Goal: Transaction & Acquisition: Purchase product/service

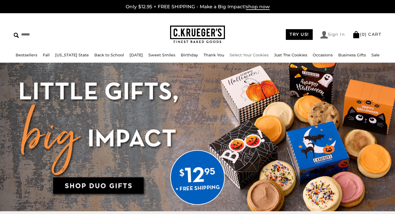
click at [334, 37] on link "Sign In" at bounding box center [333, 34] width 25 height 7
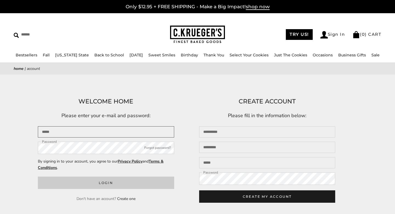
type input "**********"
click at [82, 183] on button "Login" at bounding box center [106, 182] width 136 height 12
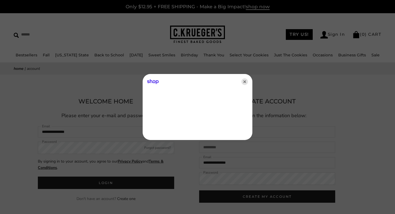
click at [242, 82] on icon "Close" at bounding box center [245, 81] width 7 height 7
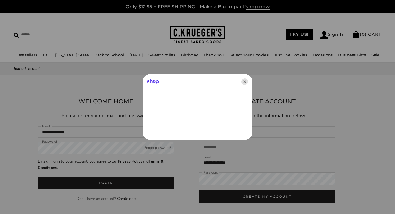
click at [246, 81] on icon "Close" at bounding box center [245, 81] width 7 height 7
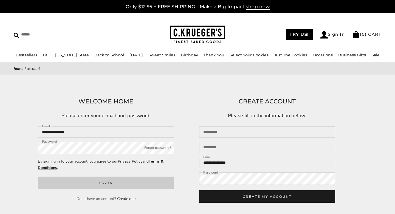
click at [92, 184] on button "Login" at bounding box center [106, 182] width 136 height 12
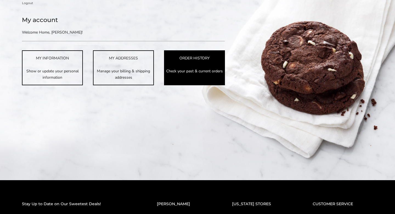
click at [190, 54] on link "ORDER HISTORY Check your past & current orders" at bounding box center [194, 67] width 61 height 35
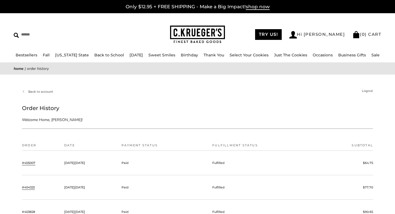
click at [26, 163] on link "#405007" at bounding box center [28, 162] width 13 height 5
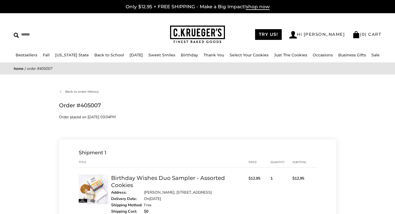
click at [141, 179] on link "Birthday Wishes Duo Sampler - Assorted Cookies" at bounding box center [168, 181] width 114 height 14
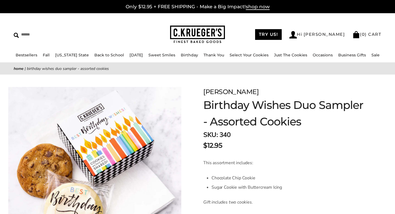
click at [177, 26] on img at bounding box center [197, 35] width 55 height 18
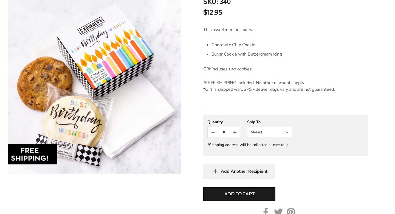
scroll to position [142, 0]
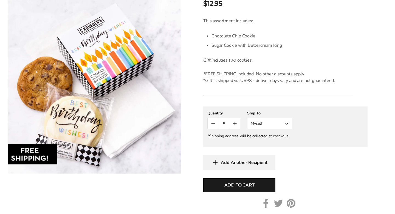
click at [277, 123] on button "Myself" at bounding box center [269, 123] width 45 height 11
click at [267, 141] on button "Other Recipient" at bounding box center [270, 144] width 44 height 10
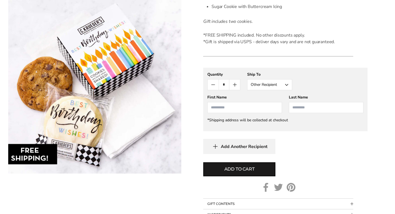
scroll to position [181, 0]
click at [249, 173] on button "Add to cart" at bounding box center [239, 168] width 72 height 14
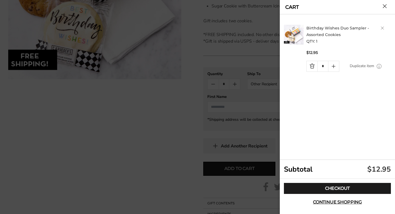
click at [360, 66] on link "Duplicate item" at bounding box center [362, 66] width 24 height 6
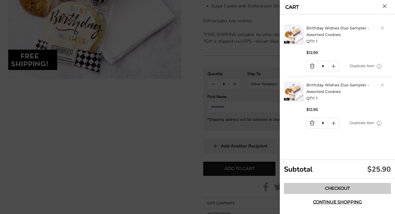
click at [319, 184] on link "Checkout" at bounding box center [337, 188] width 107 height 11
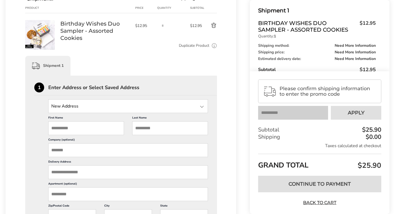
scroll to position [108, 0]
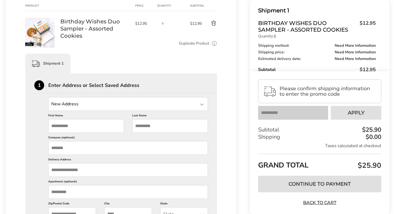
click at [77, 103] on input "State" at bounding box center [128, 104] width 160 height 14
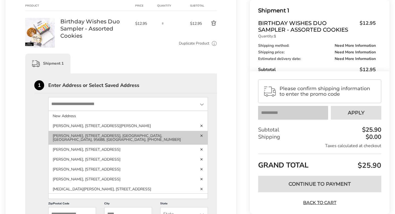
click at [81, 134] on li "[PERSON_NAME], [STREET_ADDRESS], [GEOGRAPHIC_DATA], [GEOGRAPHIC_DATA], 95688, […" at bounding box center [128, 138] width 159 height 14
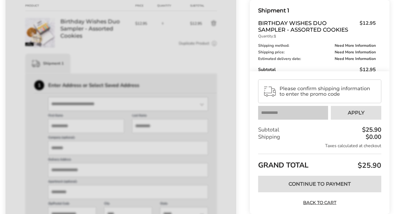
type input "*****"
type input "**********"
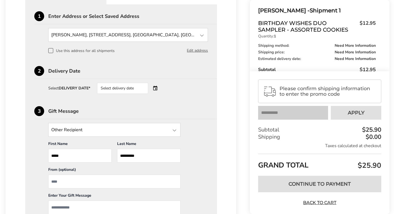
scroll to position [177, 0]
click at [111, 93] on div "Select delivery date" at bounding box center [122, 87] width 51 height 11
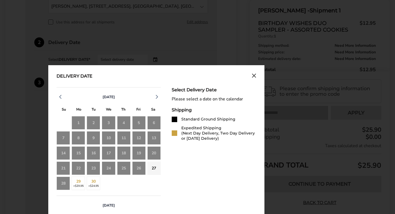
scroll to position [206, 0]
click at [158, 94] on icon "button" at bounding box center [157, 96] width 7 height 7
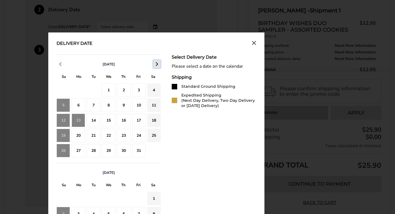
scroll to position [239, 0]
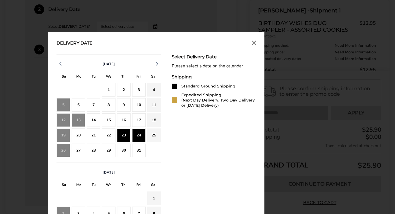
click at [138, 134] on div "24" at bounding box center [138, 134] width 13 height 13
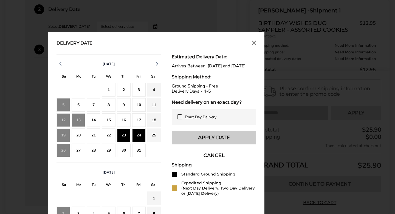
click at [186, 144] on button "Apply Date" at bounding box center [214, 137] width 85 height 14
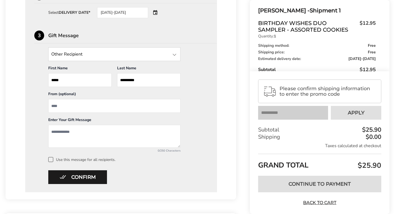
scroll to position [268, 0]
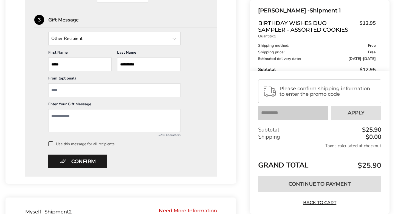
click at [73, 91] on input "From" at bounding box center [114, 90] width 132 height 14
type input "**********"
click at [61, 115] on textarea "Add a message" at bounding box center [114, 120] width 132 height 23
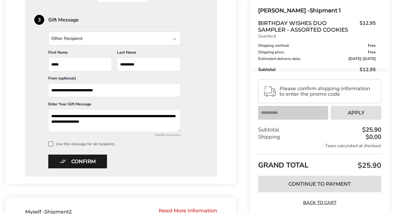
type textarea "**********"
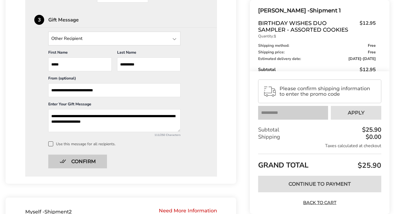
click at [63, 155] on button "Confirm" at bounding box center [77, 161] width 59 height 14
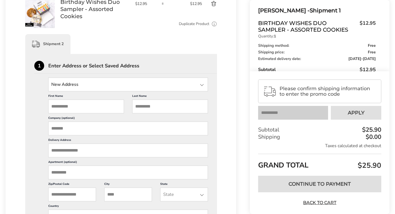
scroll to position [259, 0]
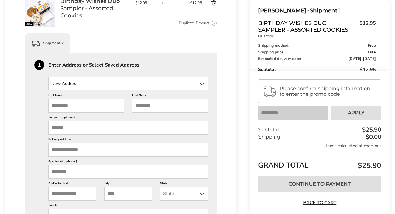
click at [93, 77] on input "State" at bounding box center [128, 84] width 160 height 14
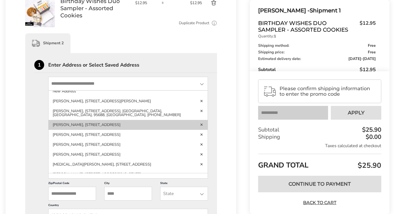
scroll to position [0, 0]
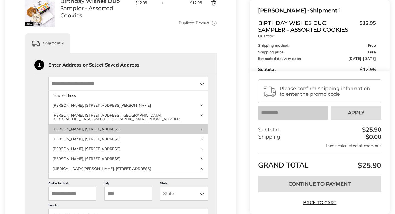
click at [203, 129] on link "Delete address" at bounding box center [202, 129] width 4 height 4
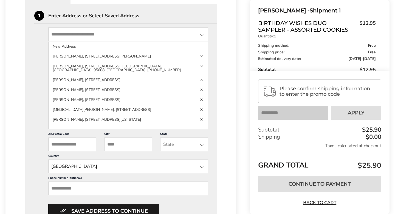
scroll to position [308, 0]
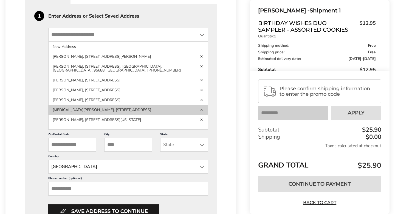
click at [202, 110] on link "Delete address" at bounding box center [202, 110] width 4 height 4
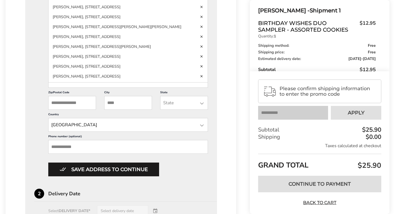
scroll to position [111, 0]
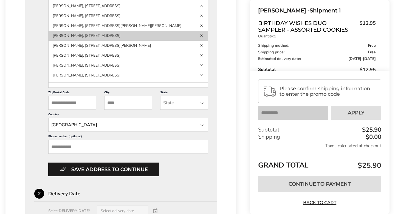
click at [202, 35] on link "Delete address" at bounding box center [202, 36] width 4 height 4
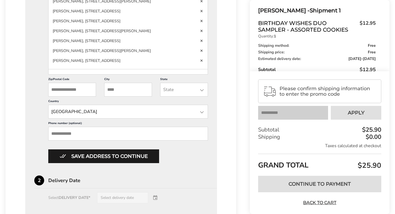
scroll to position [222, 0]
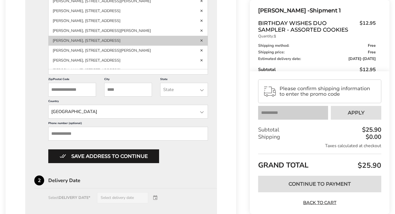
click at [202, 42] on link "Delete address" at bounding box center [202, 40] width 4 height 4
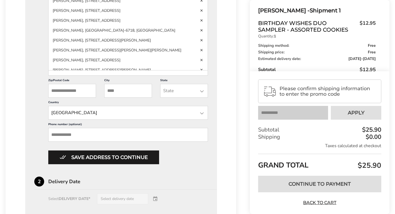
scroll to position [277, 0]
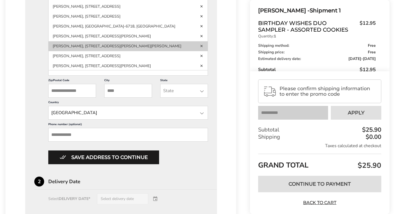
click at [202, 48] on link "Delete address" at bounding box center [202, 46] width 4 height 4
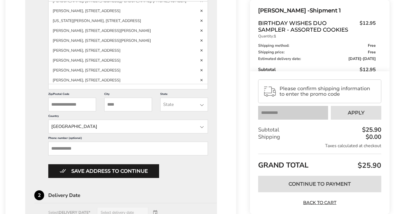
scroll to position [385, 0]
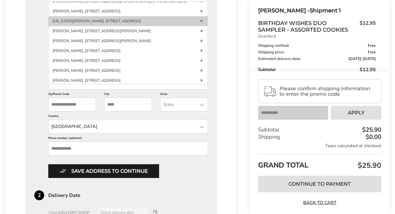
click at [202, 23] on link "Delete address" at bounding box center [202, 21] width 4 height 4
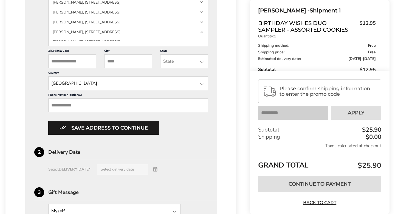
scroll to position [388, 0]
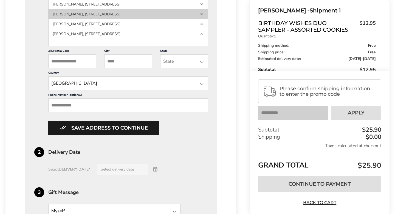
click at [202, 16] on link "Delete address" at bounding box center [202, 14] width 4 height 4
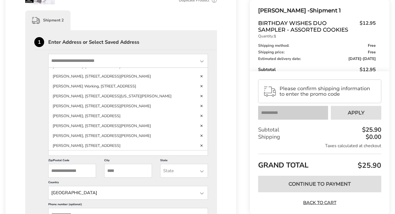
scroll to position [456, 0]
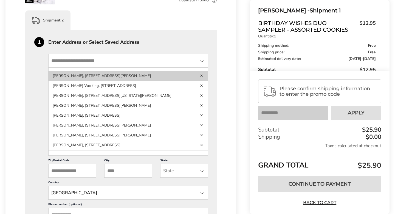
click at [202, 77] on link "Delete address" at bounding box center [202, 76] width 4 height 4
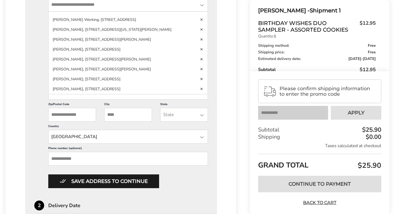
scroll to position [337, 0]
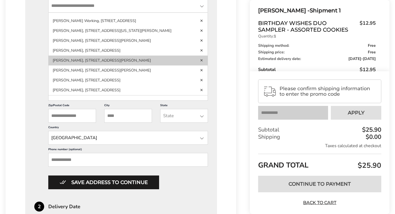
click at [203, 62] on link "Delete address" at bounding box center [202, 60] width 4 height 4
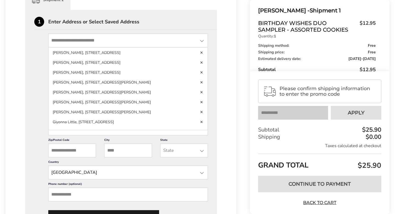
scroll to position [509, 0]
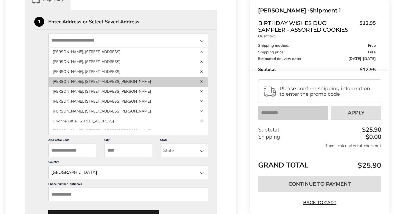
click at [203, 83] on link "Delete address" at bounding box center [202, 81] width 4 height 4
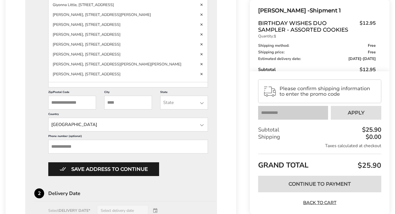
scroll to position [569, 0]
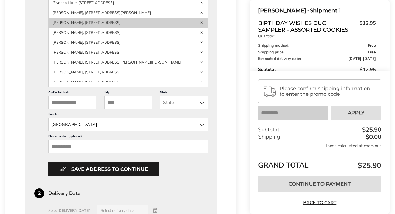
click at [202, 24] on link "Delete address" at bounding box center [202, 23] width 4 height 4
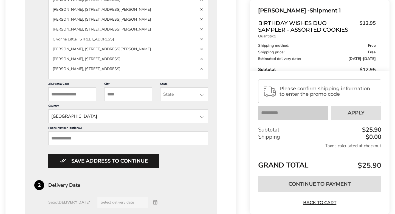
scroll to position [524, 0]
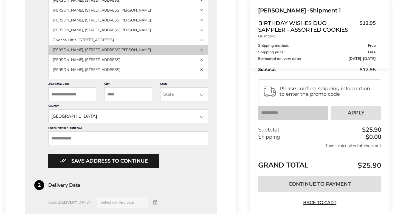
click at [202, 52] on link "Delete address" at bounding box center [202, 50] width 4 height 4
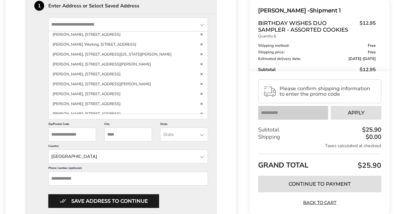
scroll to position [450, 0]
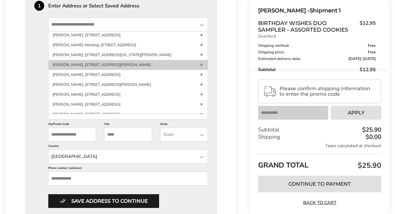
click at [202, 66] on link "Delete address" at bounding box center [202, 65] width 4 height 4
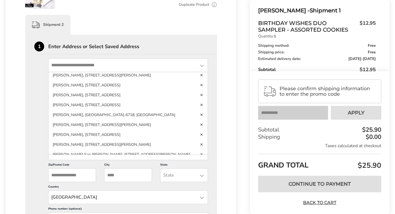
scroll to position [272, 0]
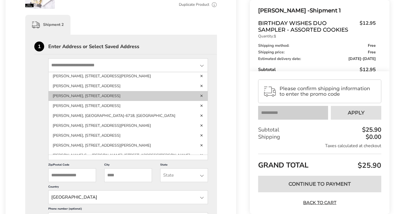
click at [202, 97] on link "Delete address" at bounding box center [202, 96] width 4 height 4
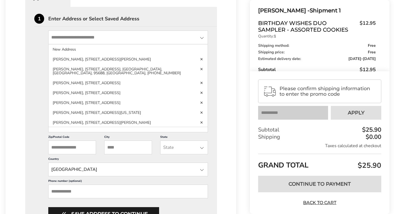
scroll to position [304, 0]
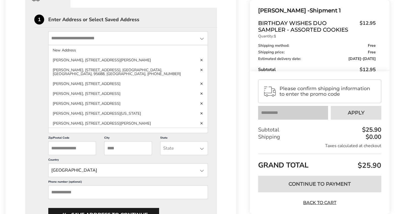
click at [223, 56] on div "Myself - Shipment 2 Provide Shipping Address Product Price Quantity Subtotal 1 …" at bounding box center [120, 160] width 231 height 486
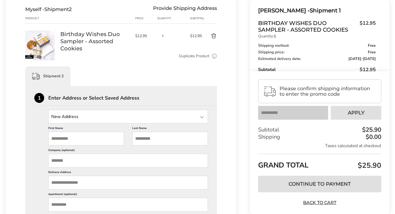
scroll to position [236, 0]
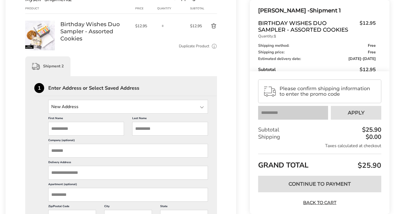
click at [73, 129] on input "First Name" at bounding box center [86, 129] width 76 height 14
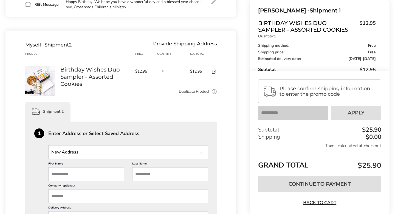
scroll to position [188, 0]
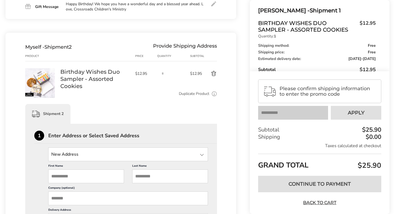
click at [215, 74] on button "Delete product" at bounding box center [209, 73] width 15 height 7
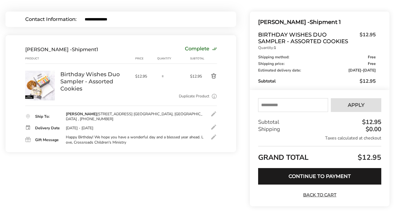
scroll to position [40, 0]
